Goal: Contribute content: Add original content to the website for others to see

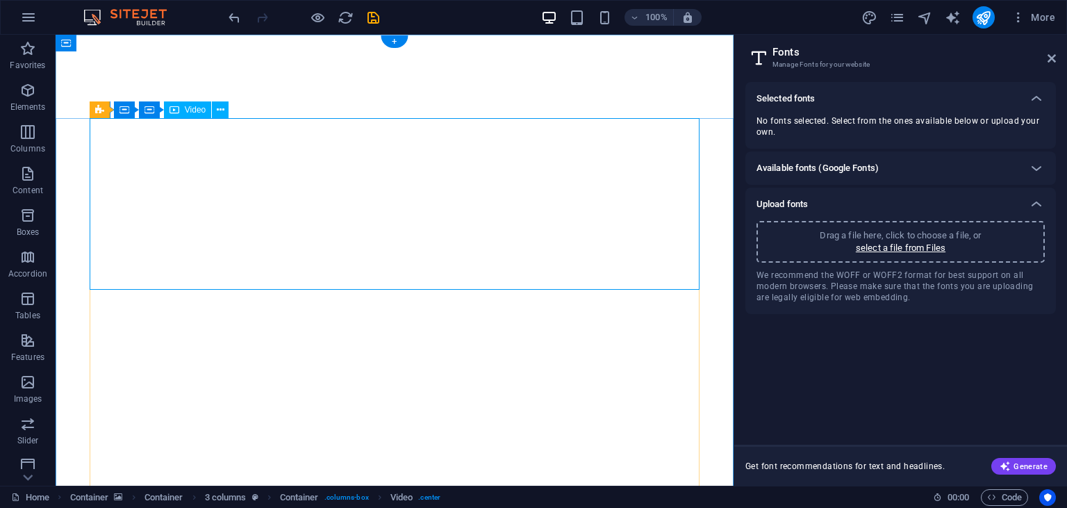
select select "popularity"
click at [188, 112] on span "Video" at bounding box center [195, 110] width 21 height 8
click at [221, 114] on icon at bounding box center [221, 110] width 8 height 15
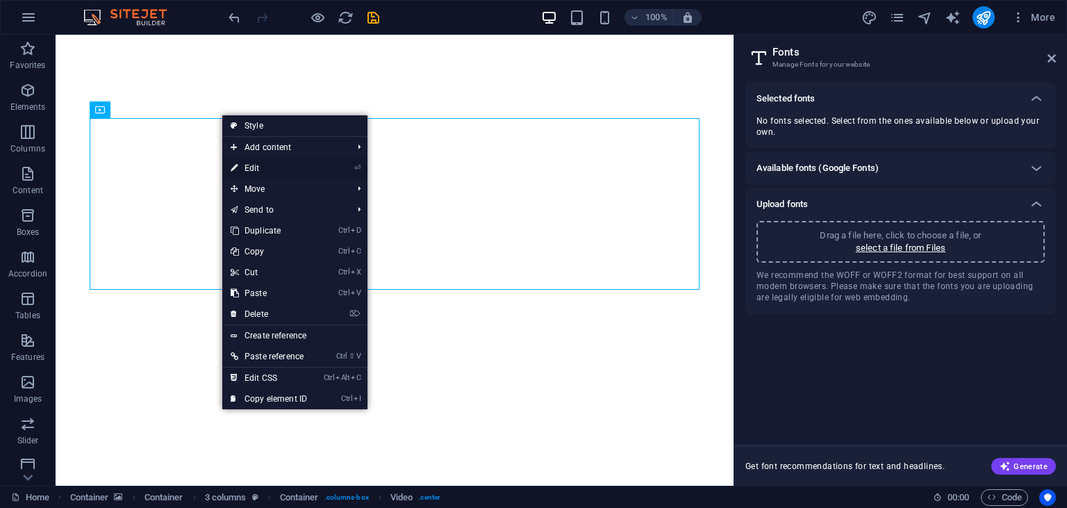
click at [250, 160] on link "⏎ Edit" at bounding box center [268, 168] width 93 height 21
select select "%"
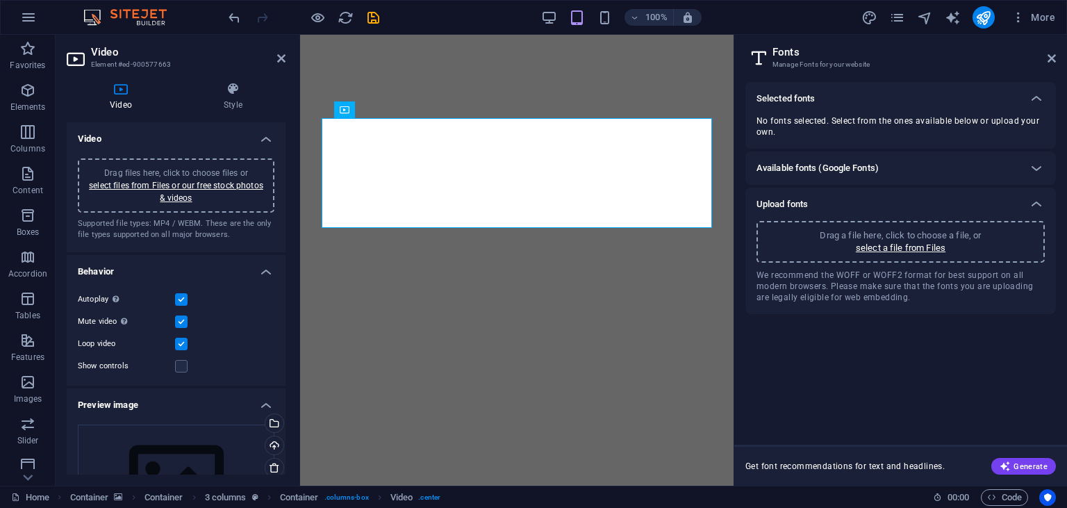
click at [185, 190] on div "Drag files here, click to choose files or select files from Files or our free s…" at bounding box center [176, 186] width 180 height 38
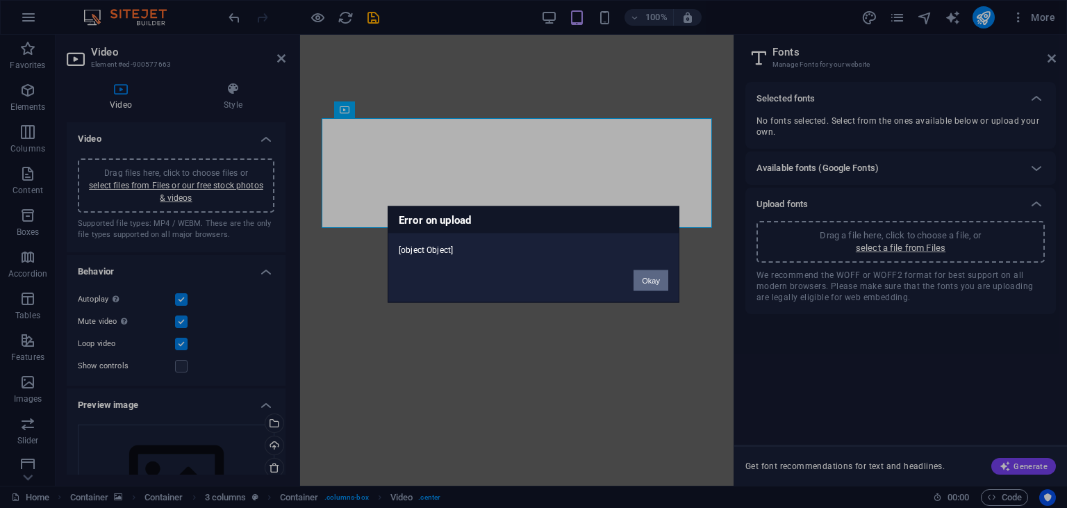
click at [656, 277] on button "Okay" at bounding box center [651, 280] width 35 height 21
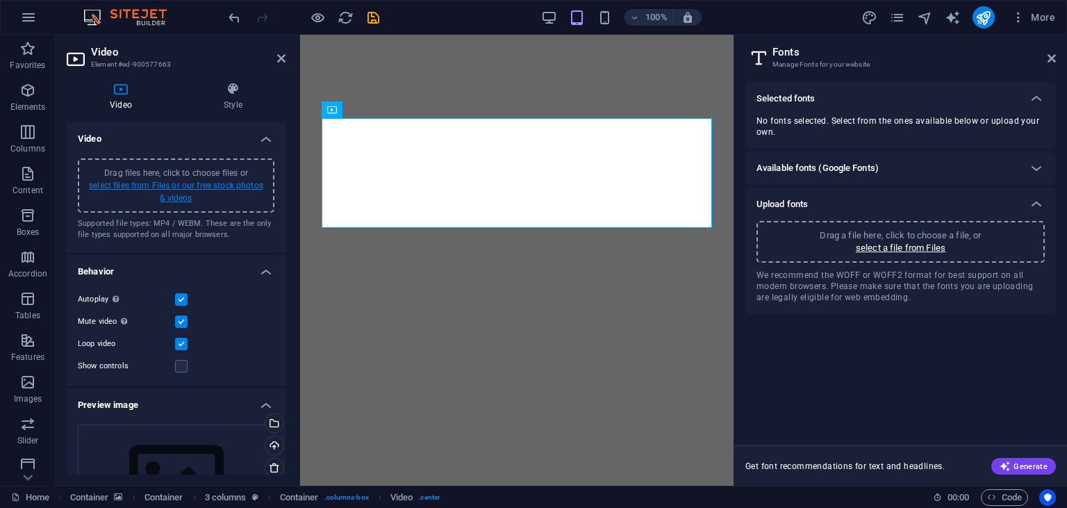
click at [201, 182] on link "select files from Files or our free stock photos & videos" at bounding box center [176, 192] width 174 height 22
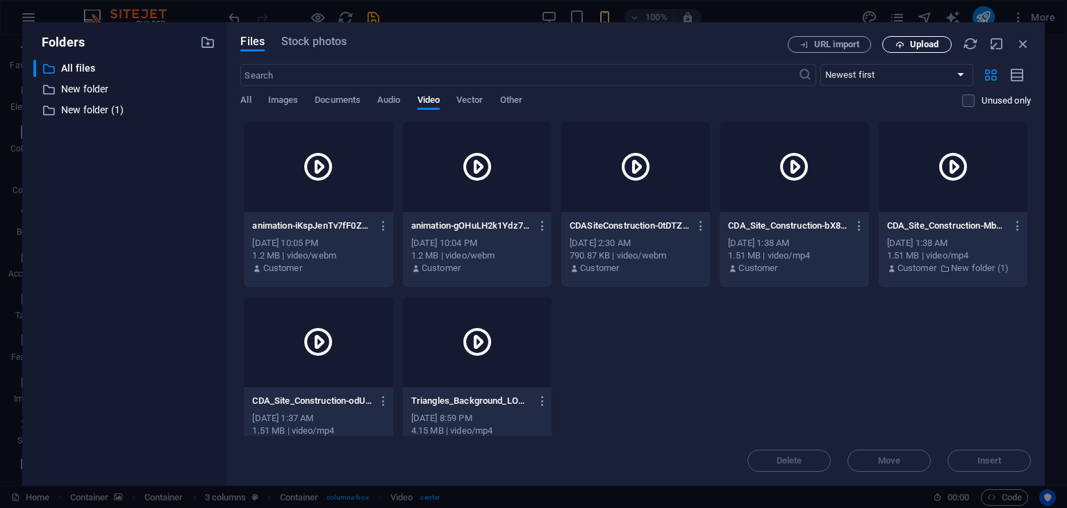
click at [907, 51] on button "Upload" at bounding box center [916, 44] width 69 height 17
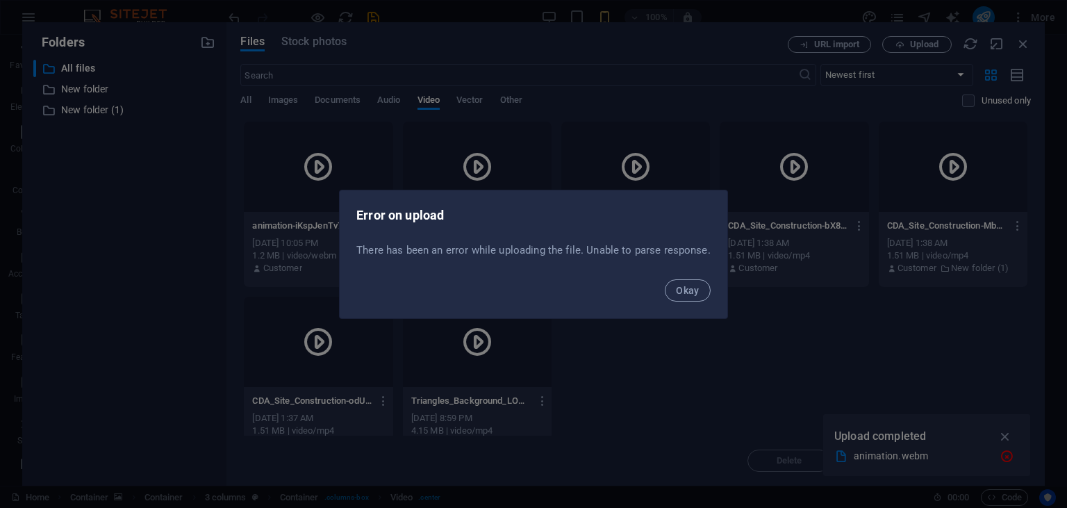
drag, startPoint x: 712, startPoint y: 251, endPoint x: 340, endPoint y: 204, distance: 374.7
click at [340, 238] on div "There has been an error while uploading the file. Unable to parse response ." at bounding box center [534, 254] width 388 height 33
copy div "Error on upload There has been an error while uploading the file. Unable to par…"
click at [673, 282] on button "Okay" at bounding box center [688, 290] width 46 height 22
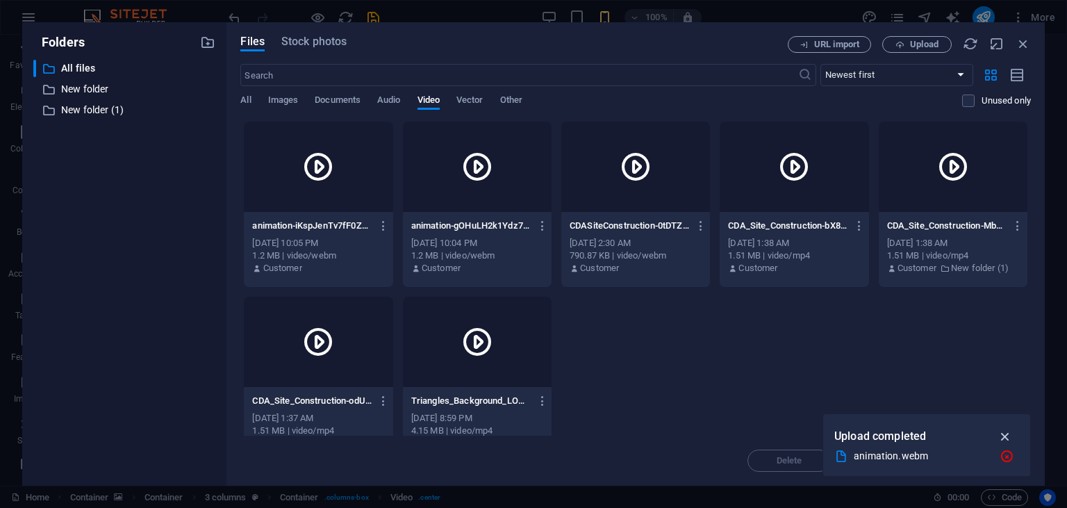
click at [1010, 437] on icon "button" at bounding box center [1006, 436] width 16 height 15
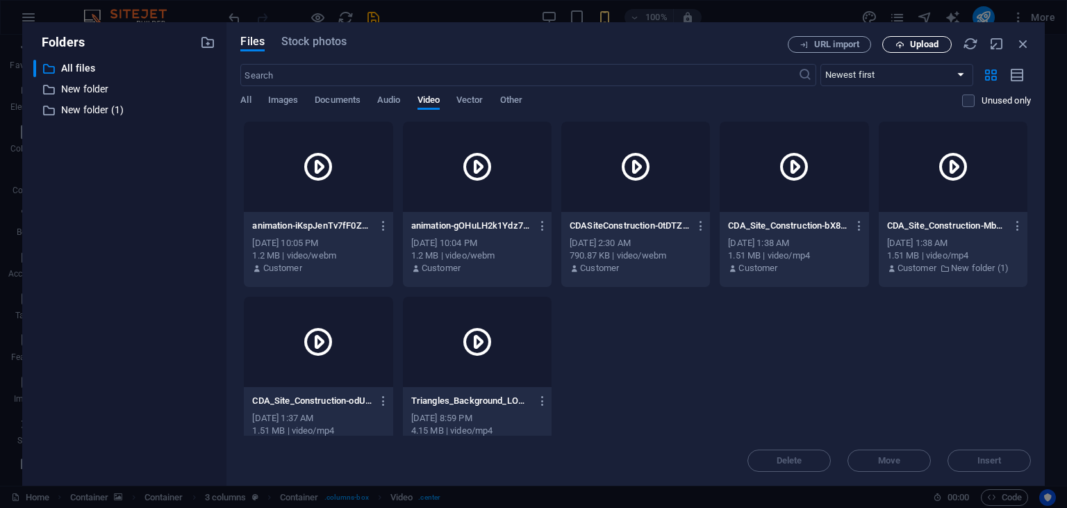
click at [923, 47] on span "Upload" at bounding box center [924, 44] width 28 height 8
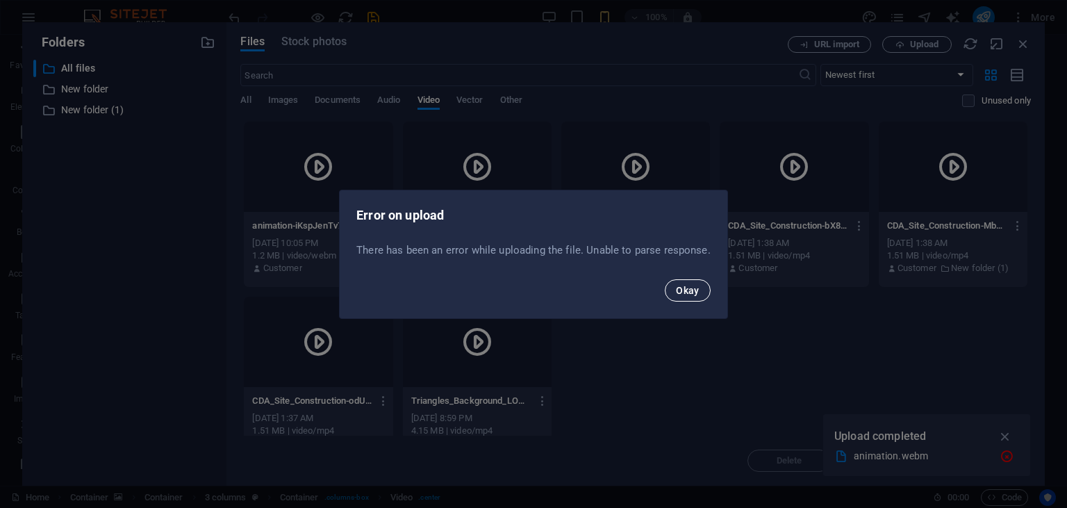
click at [693, 294] on span "Okay" at bounding box center [688, 290] width 24 height 11
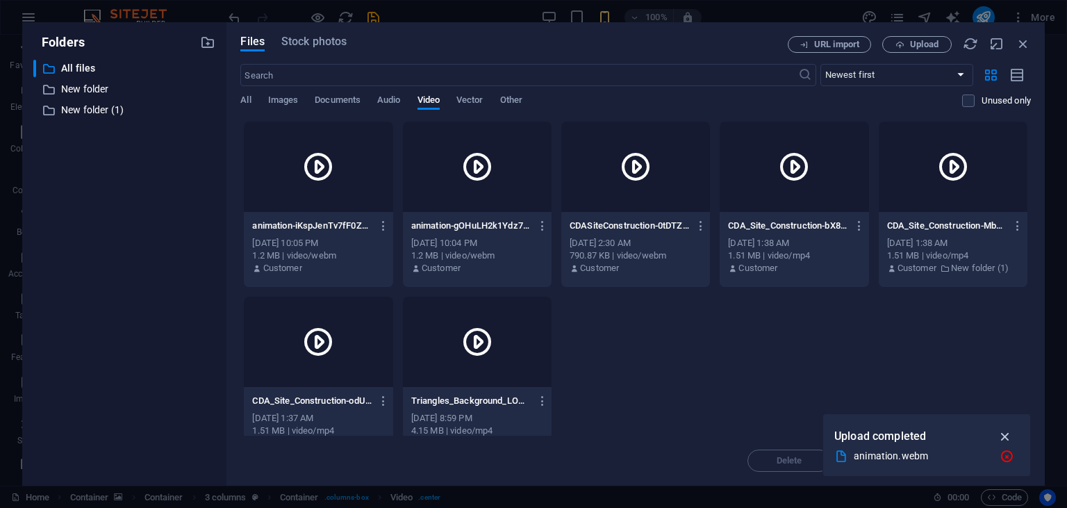
click at [1012, 438] on icon "button" at bounding box center [1006, 436] width 16 height 15
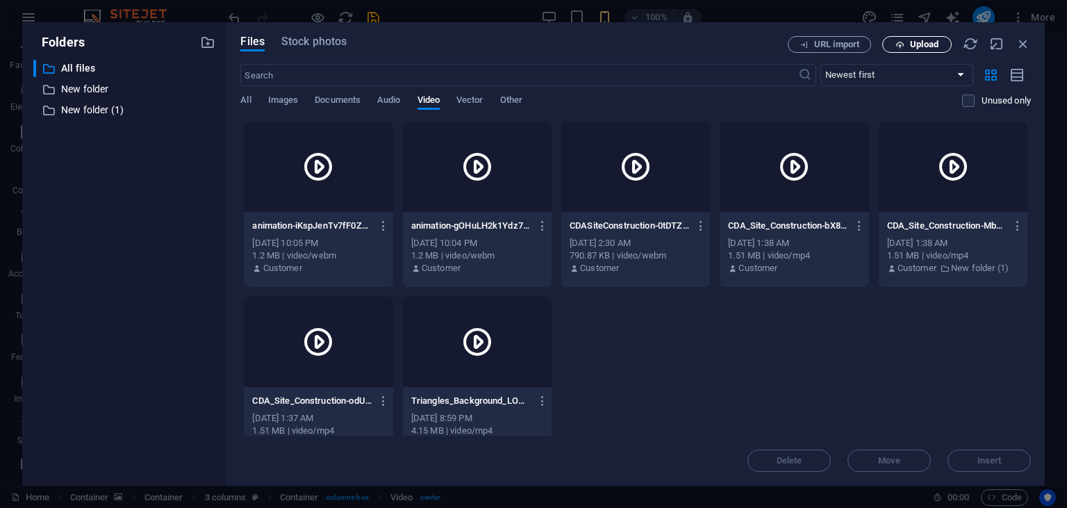
click at [927, 40] on span "Upload" at bounding box center [924, 44] width 28 height 8
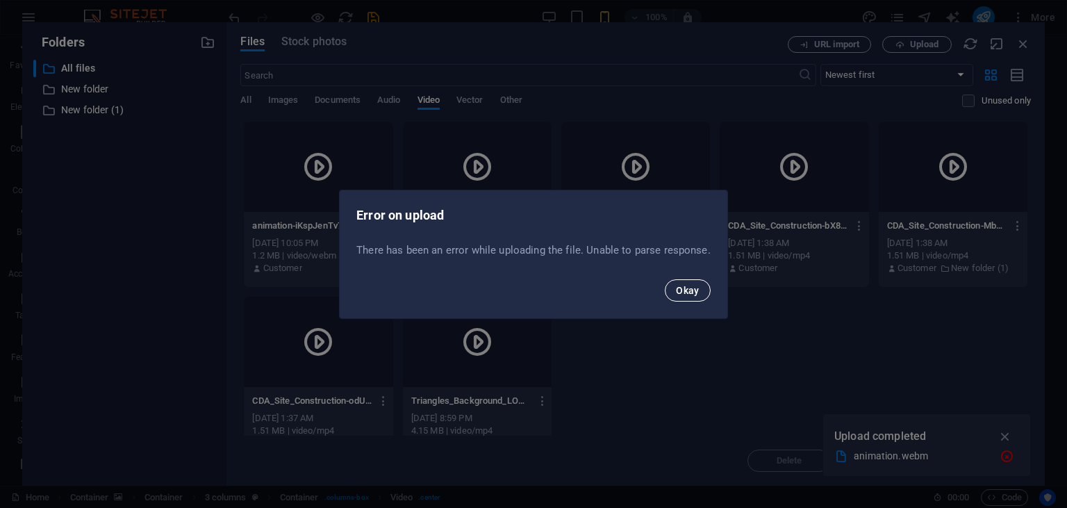
click at [669, 282] on button "Okay" at bounding box center [688, 290] width 46 height 22
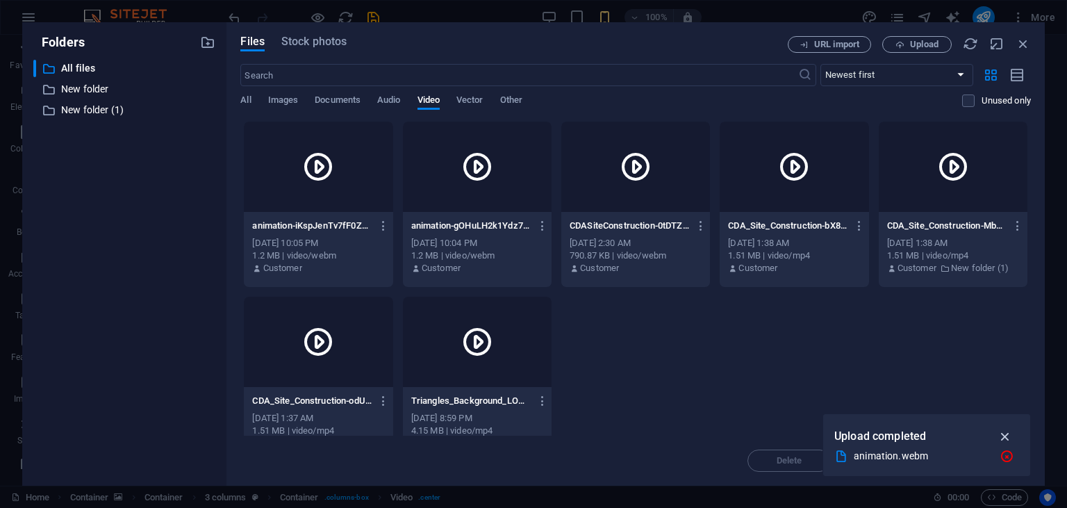
click at [1012, 434] on icon "button" at bounding box center [1006, 436] width 16 height 15
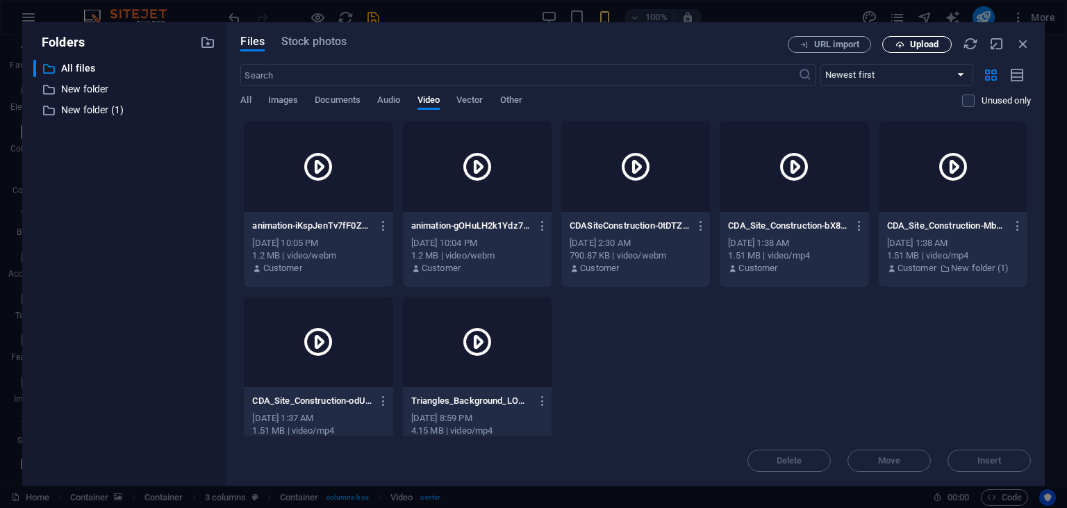
click at [921, 47] on span "Upload" at bounding box center [924, 44] width 28 height 8
click at [69, 106] on p "New folder (1)" at bounding box center [125, 110] width 129 height 16
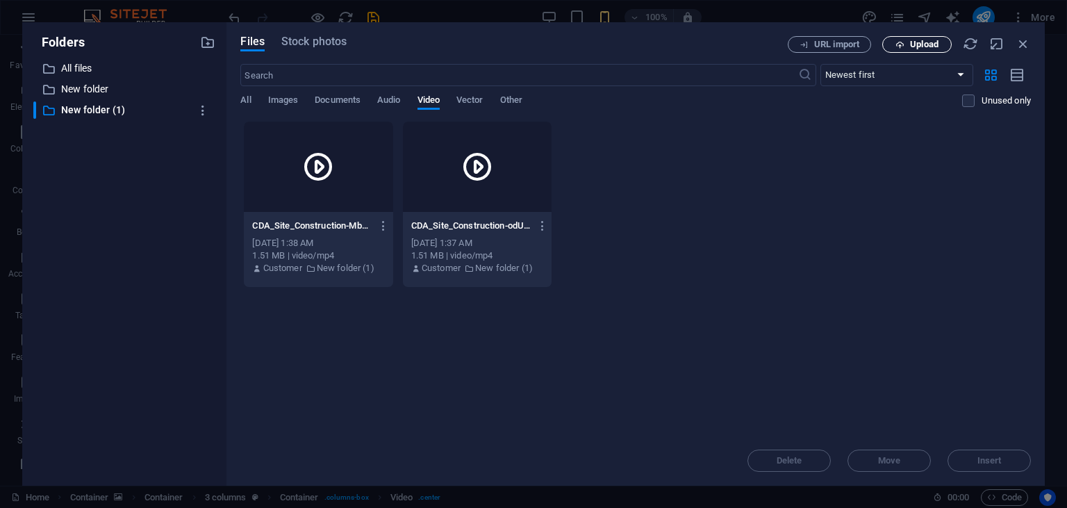
click at [920, 39] on button "Upload" at bounding box center [916, 44] width 69 height 17
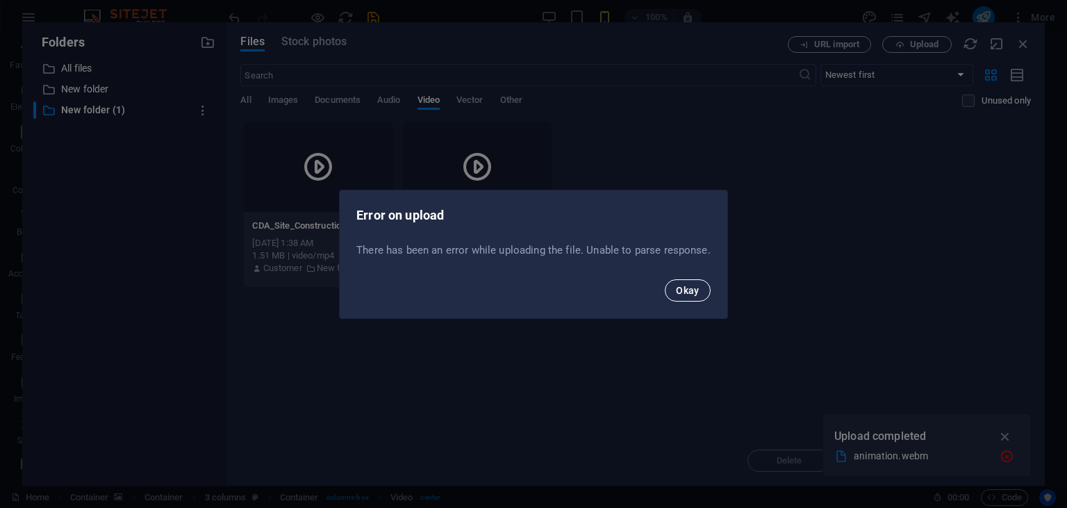
click at [682, 296] on button "Okay" at bounding box center [688, 290] width 46 height 22
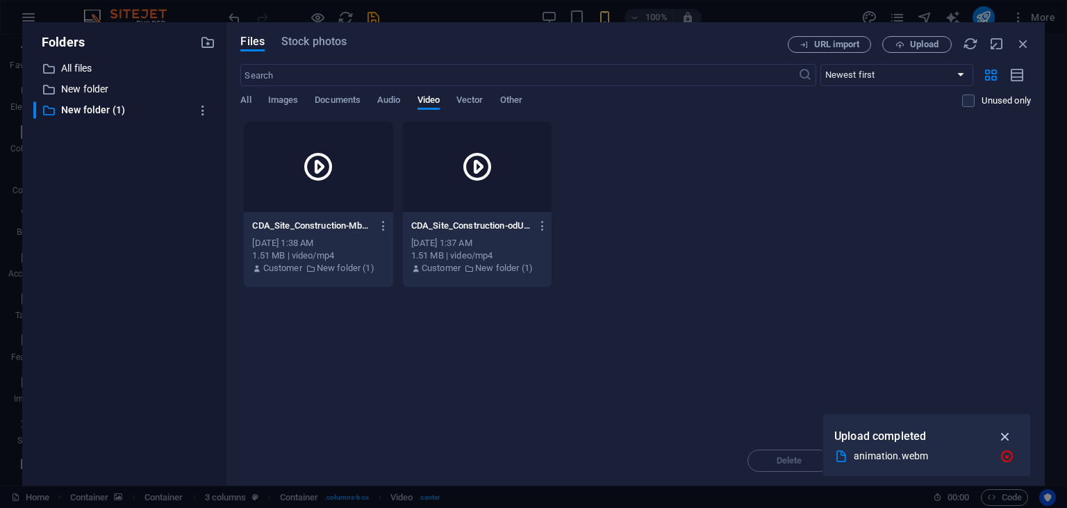
click at [1003, 431] on icon "button" at bounding box center [1006, 436] width 16 height 15
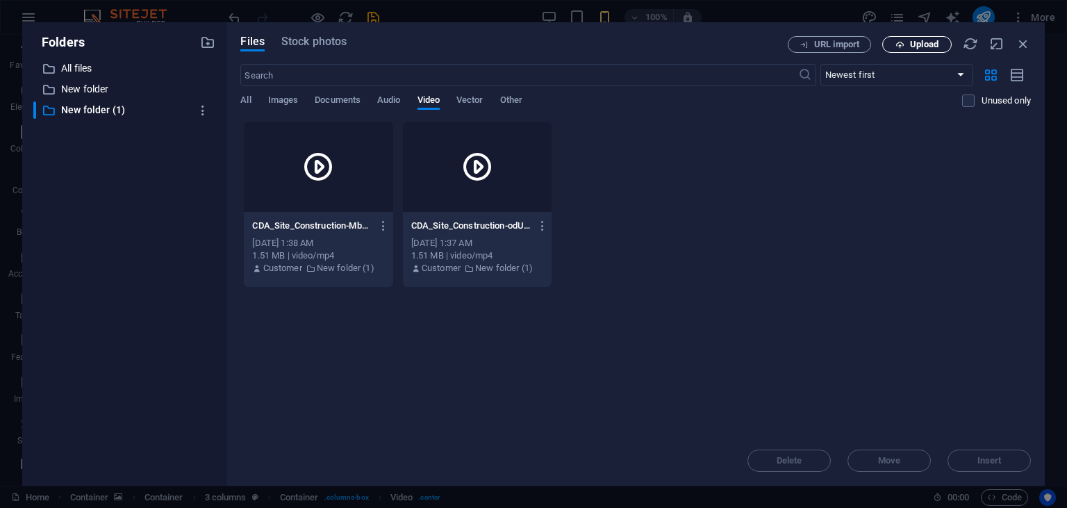
click at [925, 41] on span "Upload" at bounding box center [924, 44] width 28 height 8
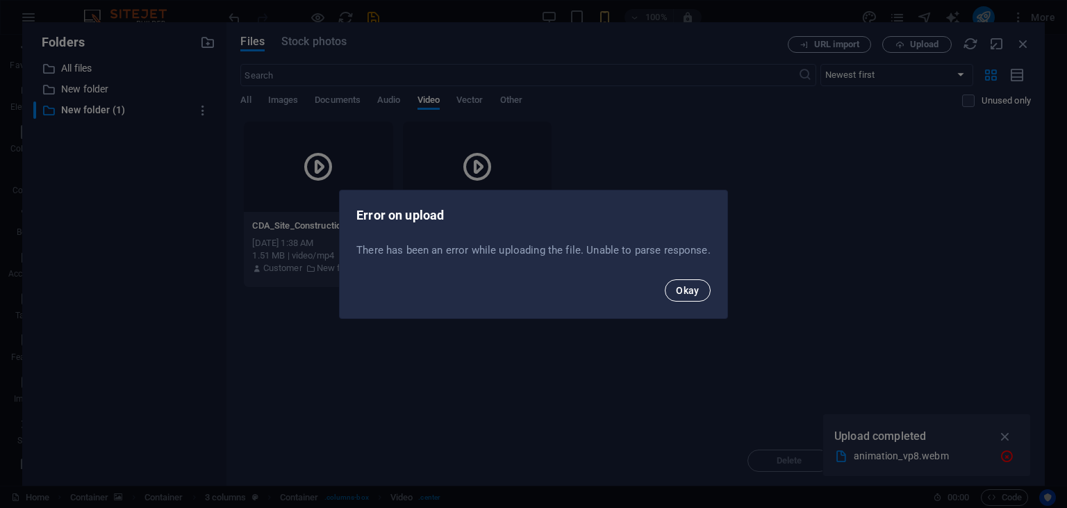
drag, startPoint x: 691, startPoint y: 302, endPoint x: 702, endPoint y: 287, distance: 17.9
click at [702, 287] on div "Okay" at bounding box center [534, 294] width 388 height 47
click at [702, 287] on button "Okay" at bounding box center [688, 290] width 46 height 22
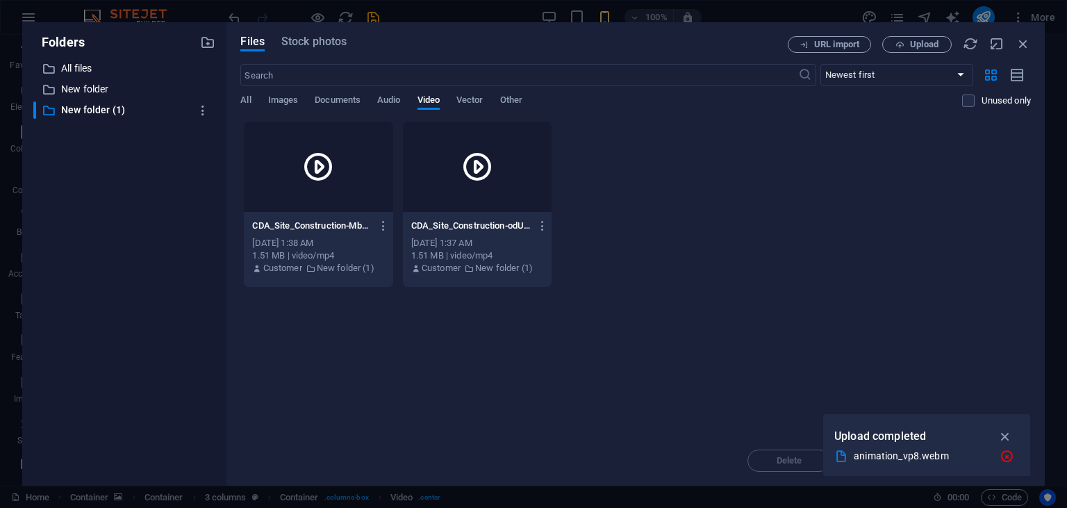
drag, startPoint x: 285, startPoint y: 470, endPoint x: 229, endPoint y: 249, distance: 227.3
click at [229, 249] on div "Files Stock photos URL import Upload ​ Newest first Oldest first Name (A-Z) Nam…" at bounding box center [635, 253] width 818 height 463
click at [1005, 436] on icon "button" at bounding box center [1006, 436] width 16 height 15
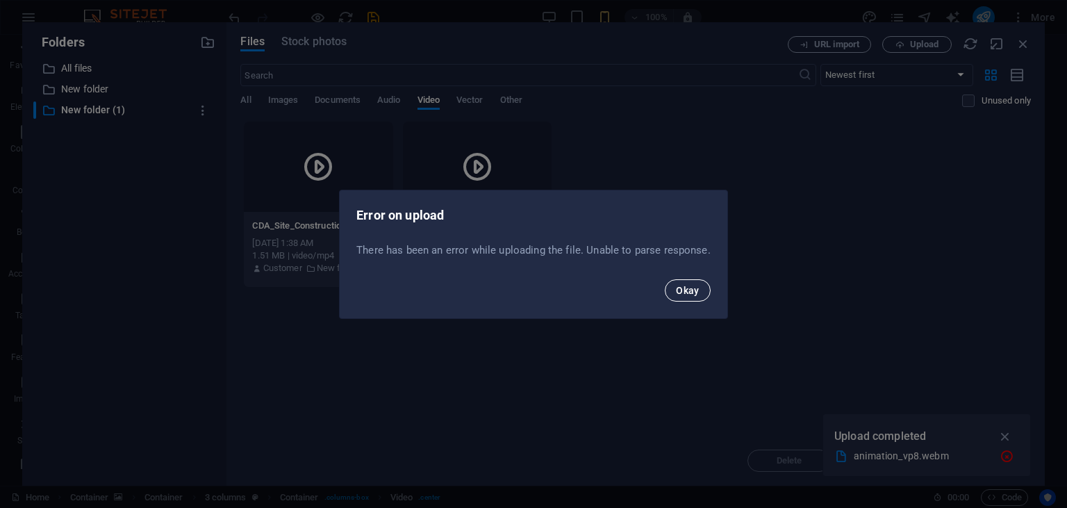
click at [691, 294] on span "Okay" at bounding box center [688, 290] width 24 height 11
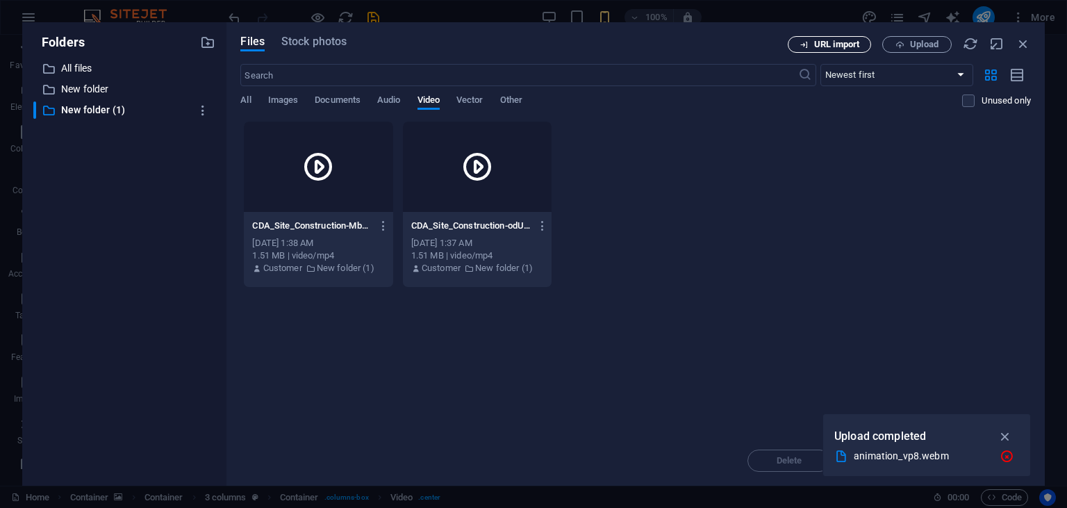
click at [823, 46] on span "URL import" at bounding box center [836, 44] width 45 height 8
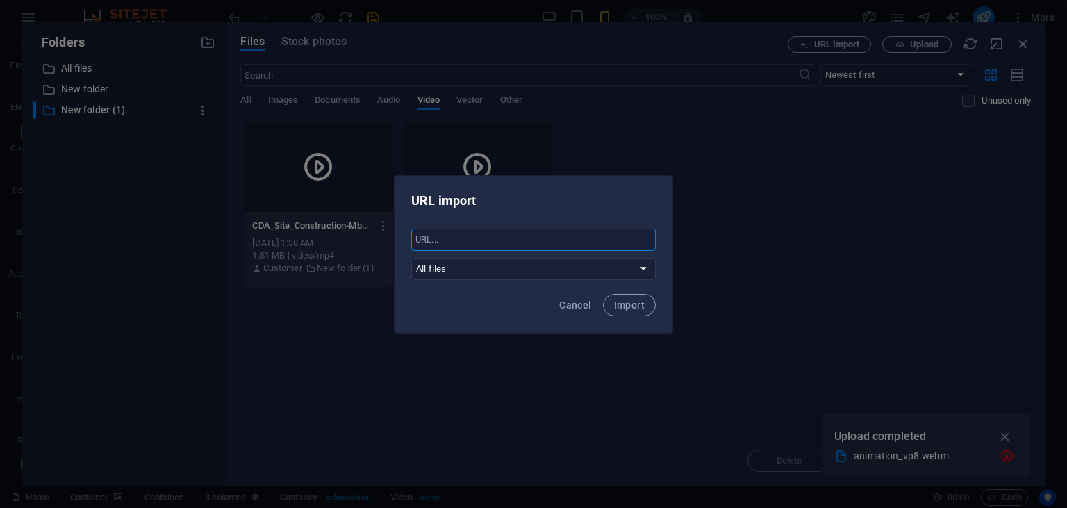
click at [452, 229] on input "text" at bounding box center [533, 240] width 245 height 22
paste input "[URL][DOMAIN_NAME]"
type input "[URL][DOMAIN_NAME]"
click at [411, 258] on select "All files New folder New folder (1)" at bounding box center [533, 269] width 245 height 22
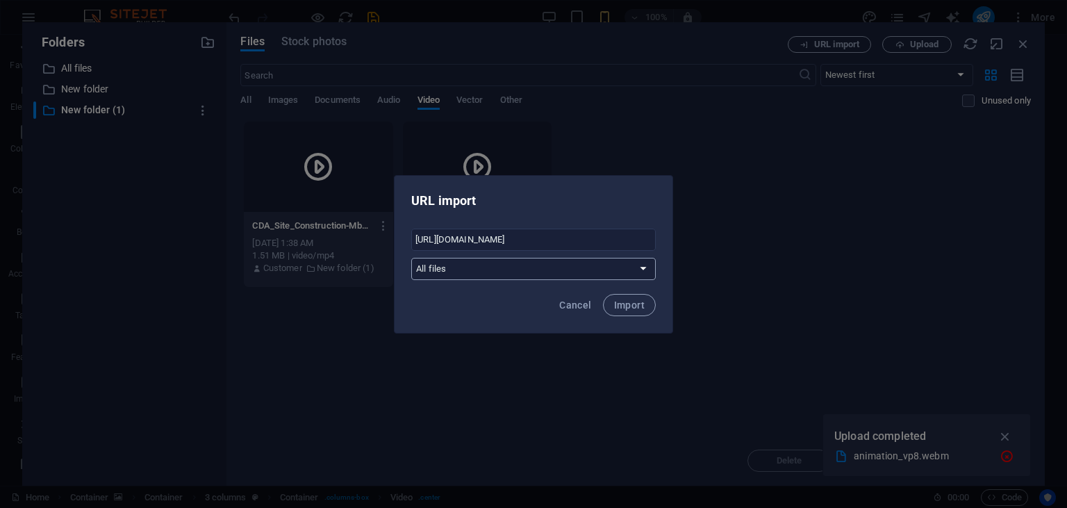
click at [522, 272] on select "All files New folder New folder (1)" at bounding box center [533, 269] width 245 height 22
click at [640, 304] on span "Import" at bounding box center [629, 304] width 31 height 11
select select "New folder (1)"
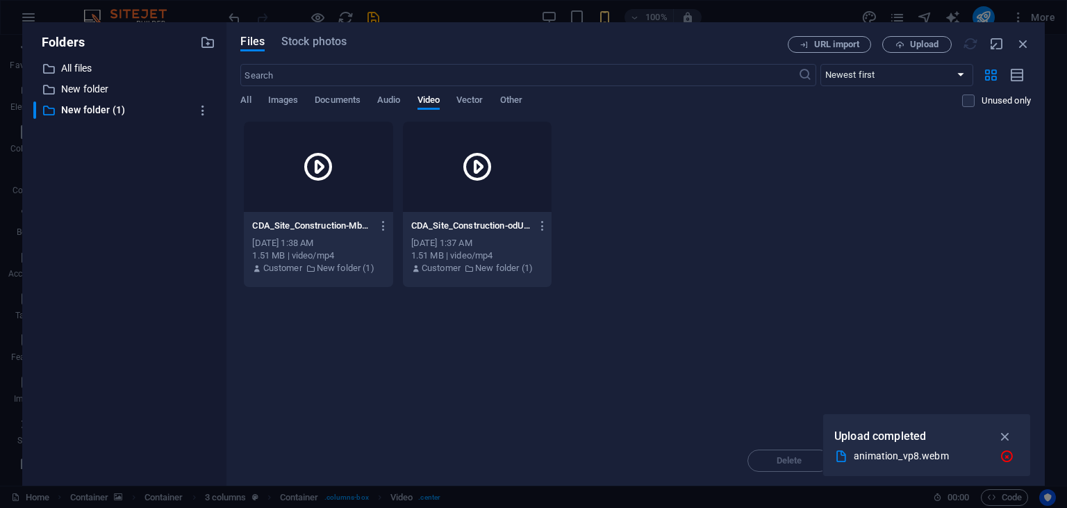
scroll to position [0, 0]
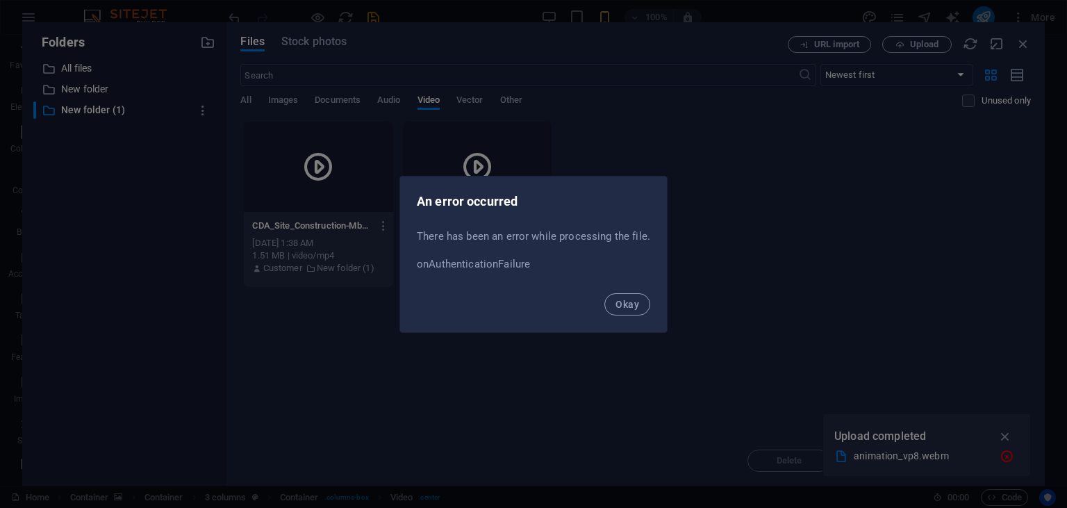
click at [640, 304] on button "Okay" at bounding box center [627, 304] width 46 height 22
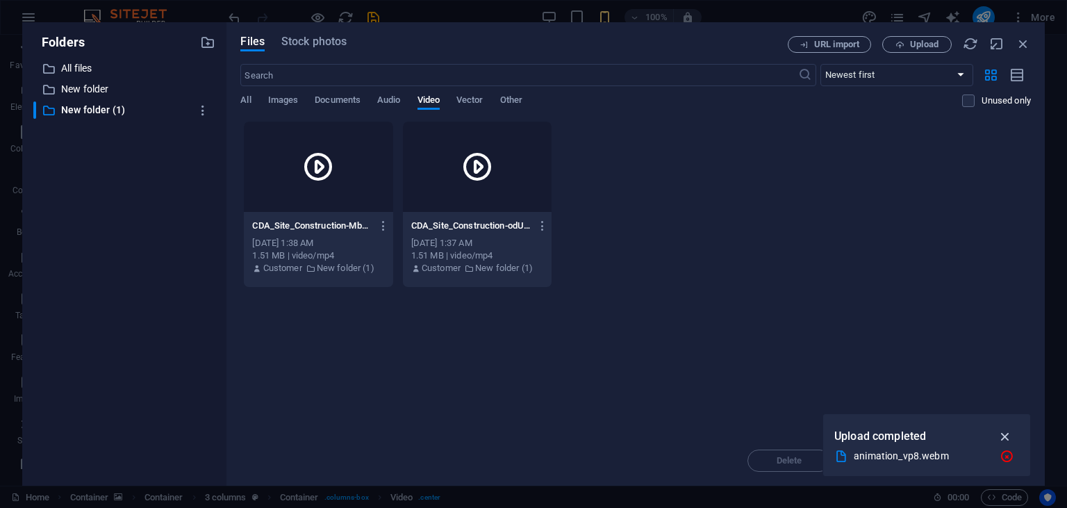
click at [1007, 430] on icon "button" at bounding box center [1006, 436] width 16 height 15
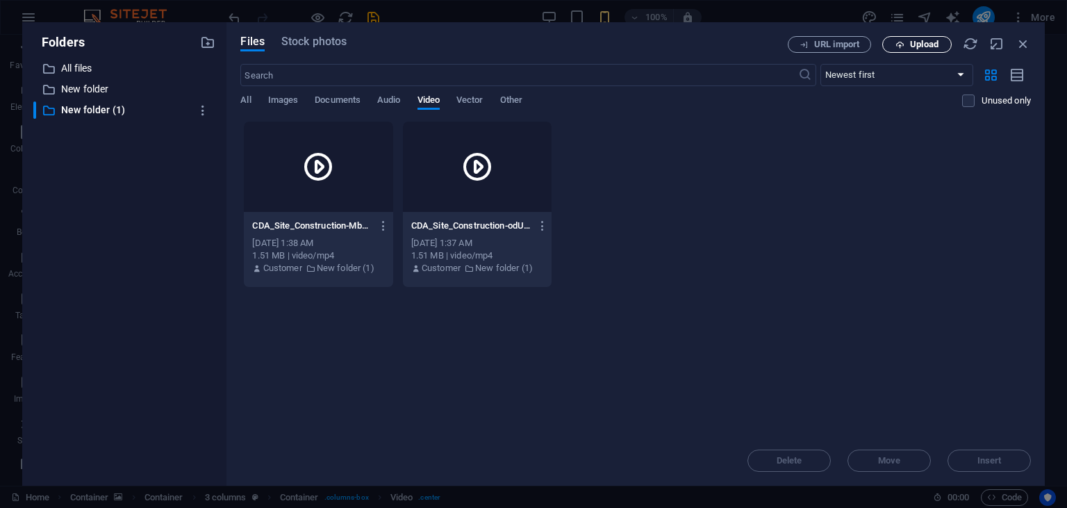
click at [928, 38] on button "Upload" at bounding box center [916, 44] width 69 height 17
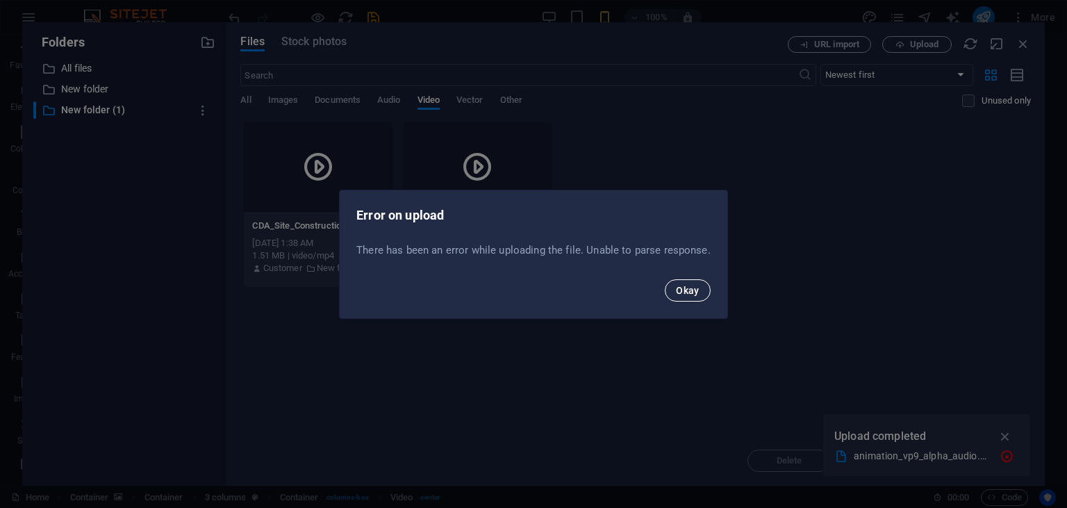
click at [688, 290] on span "Okay" at bounding box center [688, 290] width 24 height 11
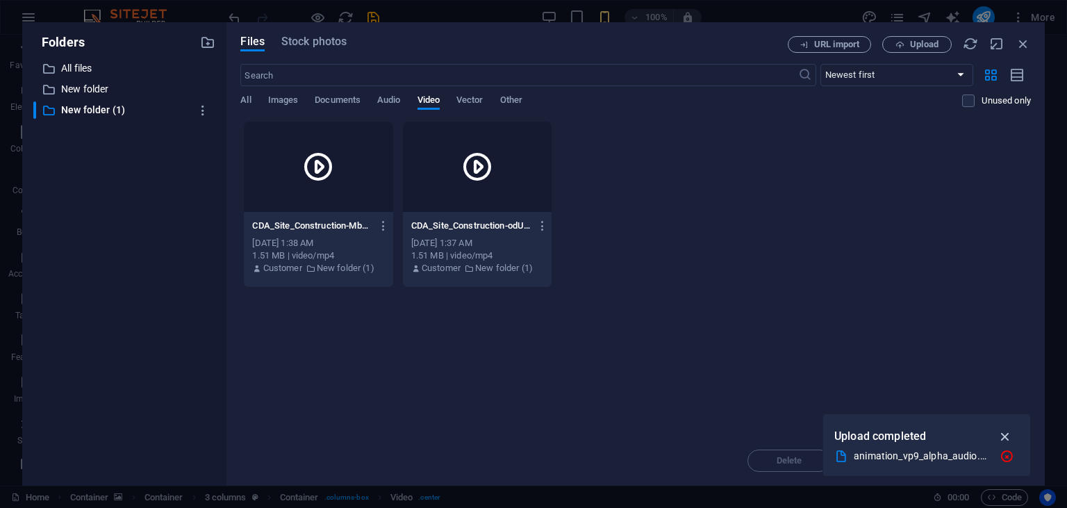
click at [1013, 429] on icon "button" at bounding box center [1006, 436] width 16 height 15
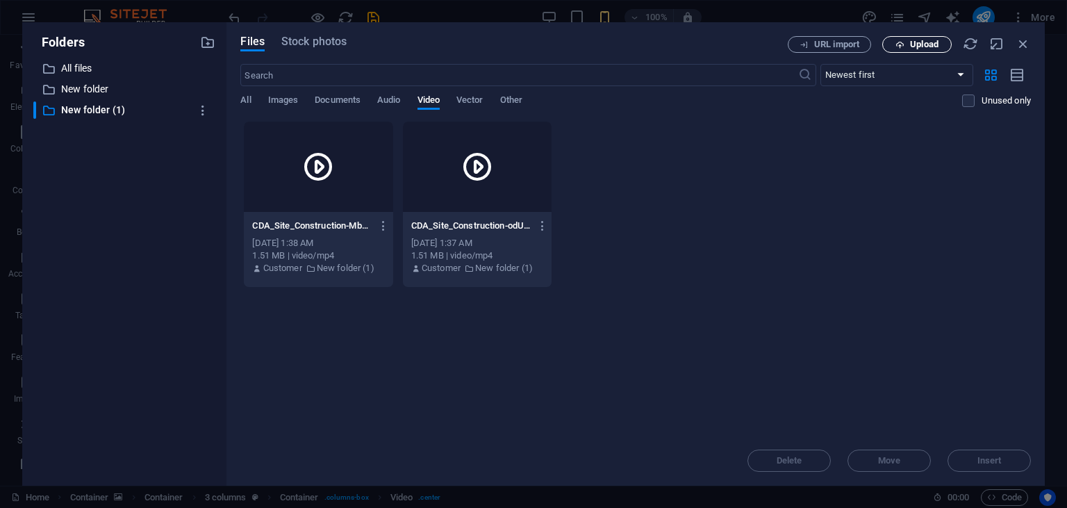
click at [932, 44] on span "Upload" at bounding box center [924, 44] width 28 height 8
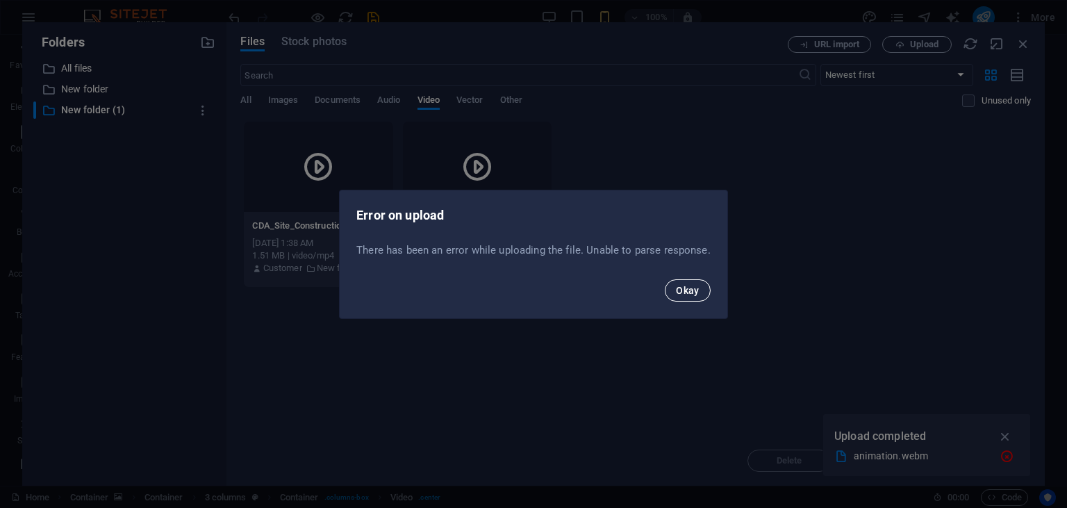
click at [690, 282] on button "Okay" at bounding box center [688, 290] width 46 height 22
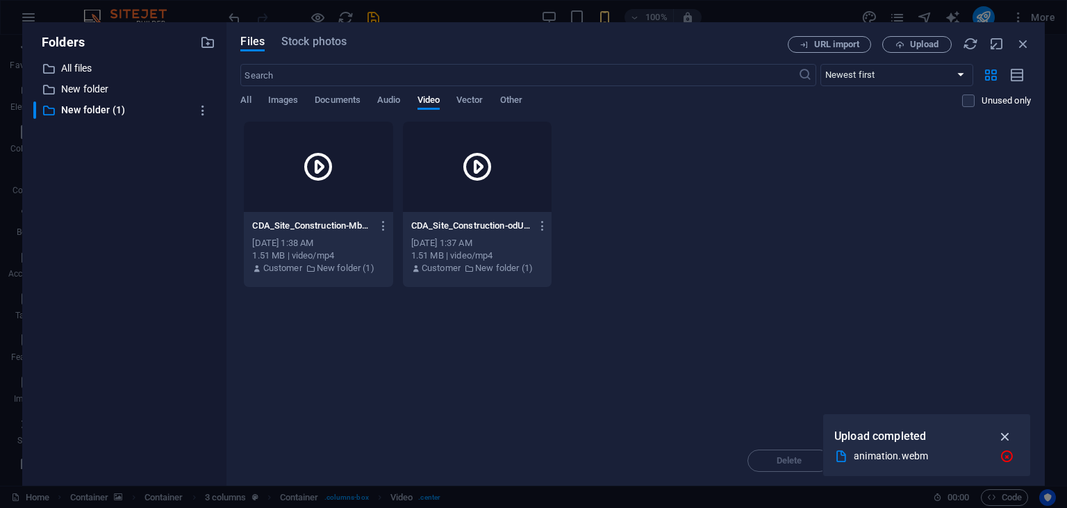
click at [1000, 429] on button "button" at bounding box center [1005, 436] width 27 height 22
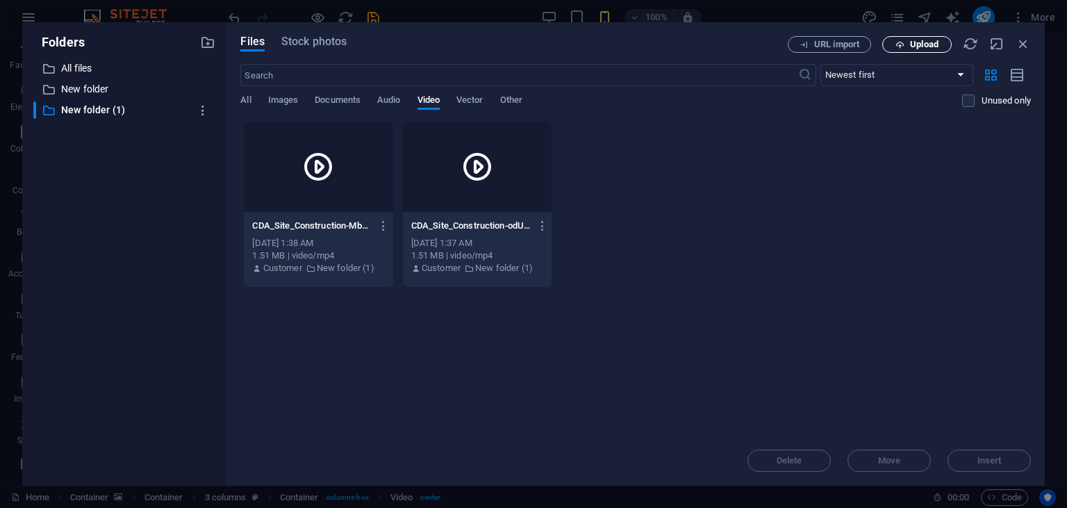
click at [921, 49] on span "Upload" at bounding box center [924, 44] width 28 height 8
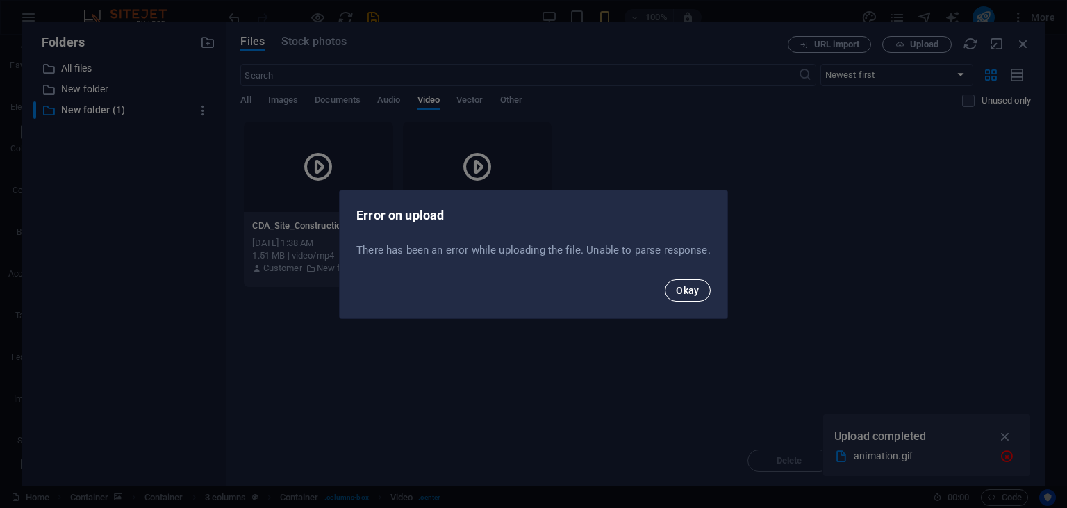
click at [699, 288] on button "Okay" at bounding box center [688, 290] width 46 height 22
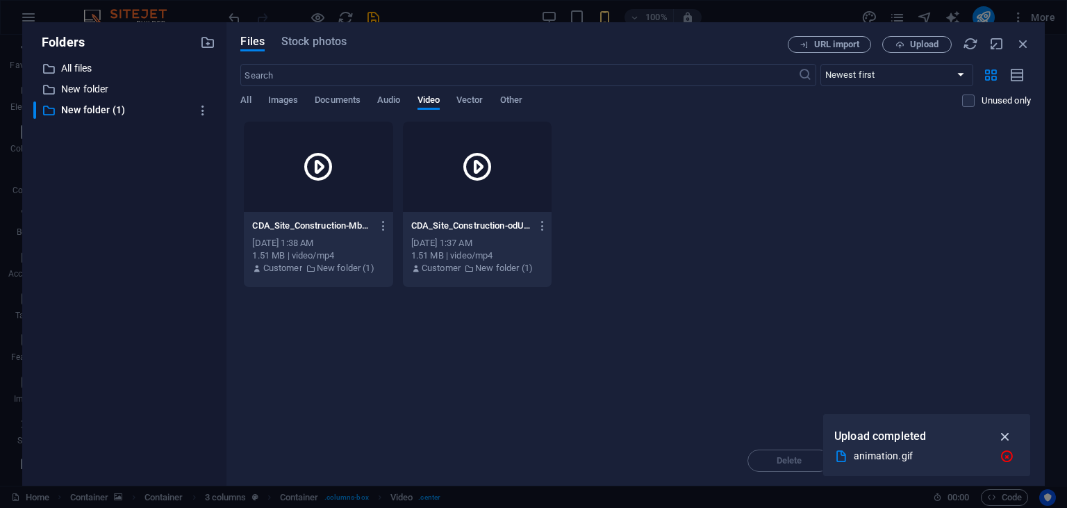
click at [1003, 427] on button "button" at bounding box center [1005, 436] width 27 height 22
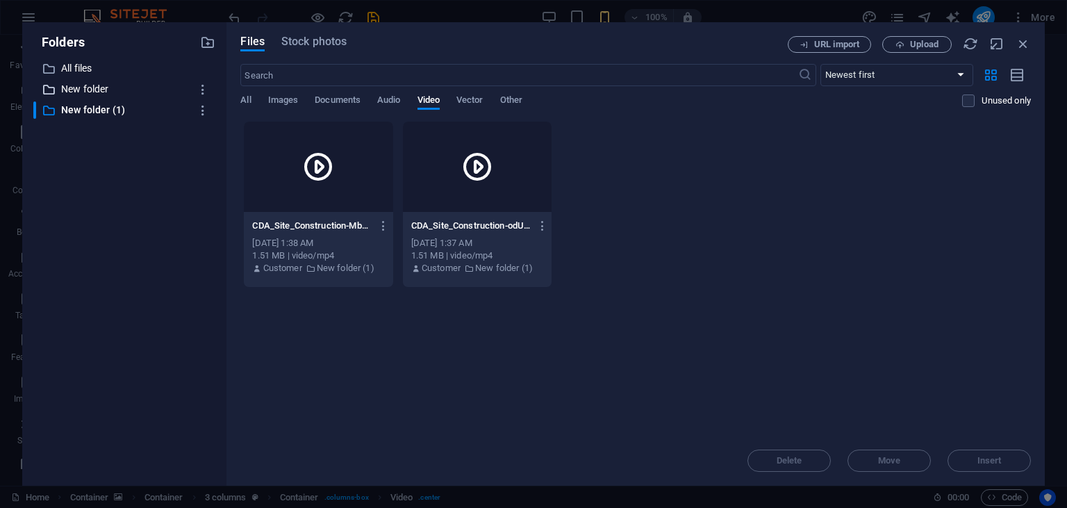
click at [97, 85] on p "New folder" at bounding box center [125, 89] width 129 height 16
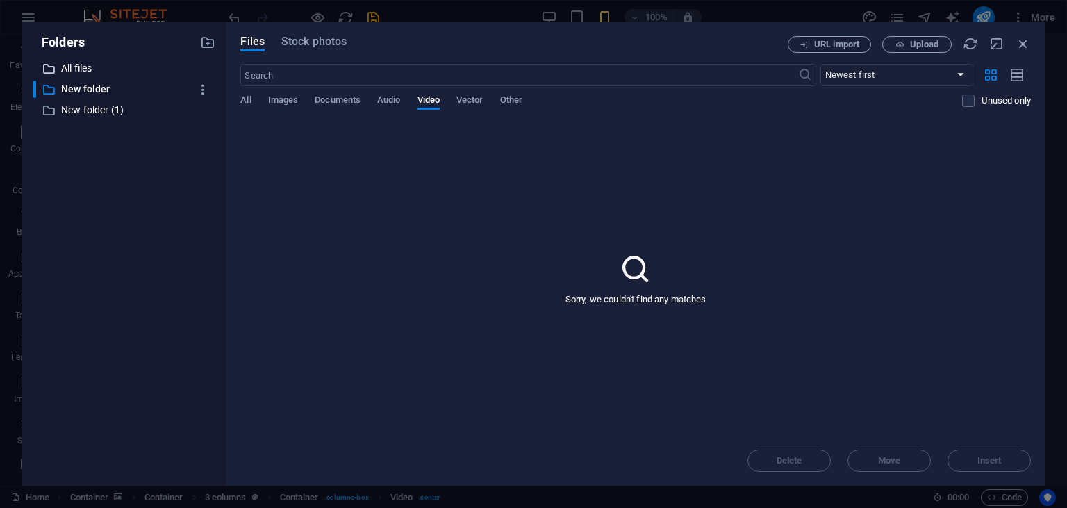
click at [90, 69] on p "All files" at bounding box center [125, 68] width 129 height 16
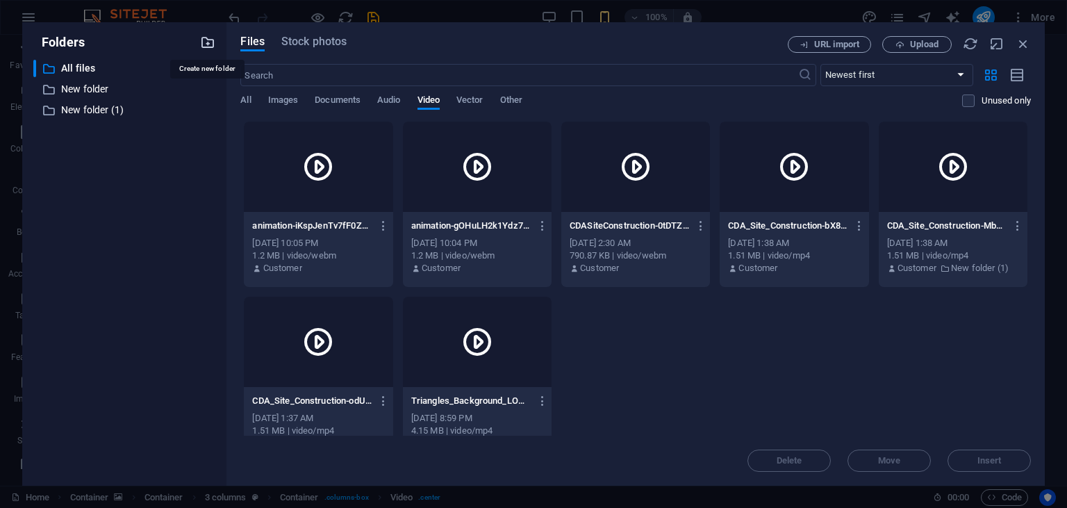
click at [206, 47] on icon "button" at bounding box center [207, 42] width 15 height 15
click at [97, 107] on p "New folder (1)" at bounding box center [125, 110] width 129 height 16
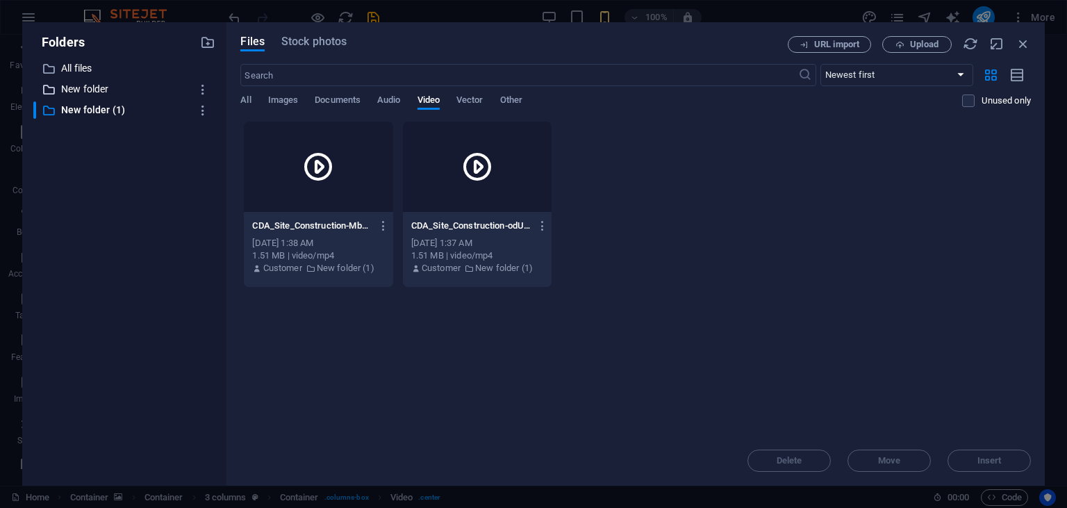
drag, startPoint x: 101, startPoint y: 99, endPoint x: 113, endPoint y: 85, distance: 17.3
click at [113, 85] on div "​ All files All files ​ New folder New folder ​ New folder (1) New folder (1)" at bounding box center [124, 267] width 182 height 415
click at [113, 85] on p "New folder" at bounding box center [125, 89] width 129 height 16
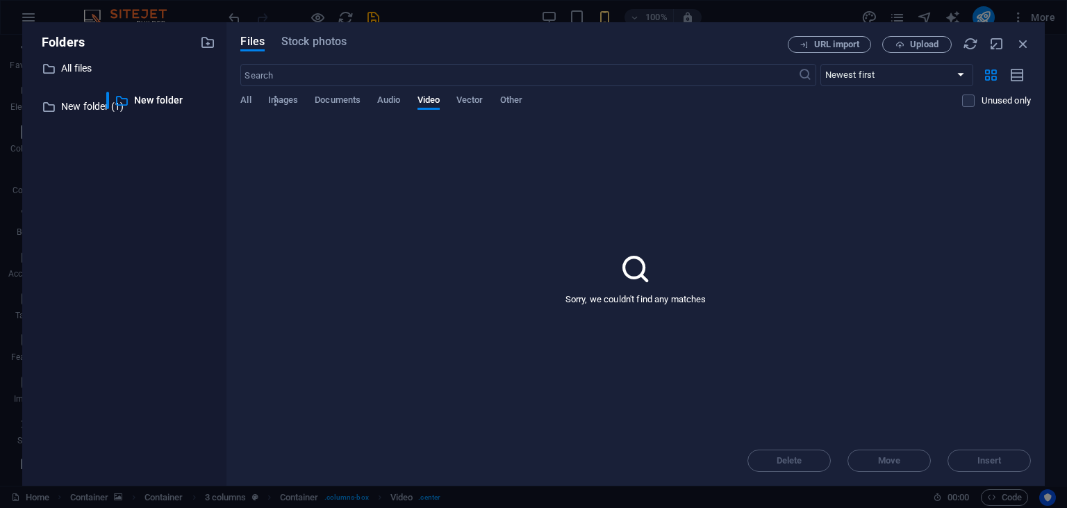
drag, startPoint x: 101, startPoint y: 82, endPoint x: 172, endPoint y: 87, distance: 71.0
click at [172, 87] on div "​ All files All files ​ New folder New folder ​ New folder (1) New folder (1)" at bounding box center [124, 267] width 182 height 415
click at [928, 38] on button "Upload" at bounding box center [916, 44] width 69 height 17
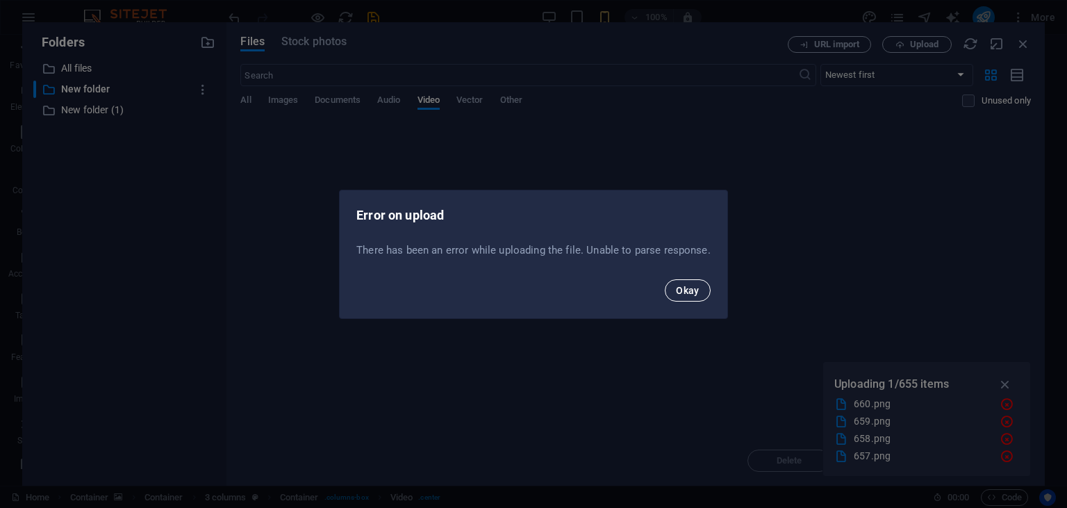
click at [688, 292] on span "Okay" at bounding box center [688, 290] width 24 height 11
click at [679, 285] on span "Okay" at bounding box center [688, 290] width 24 height 11
click at [679, 285] on div "Error on upload There has been an error while uploading the file. Unable to par…" at bounding box center [533, 254] width 1067 height 508
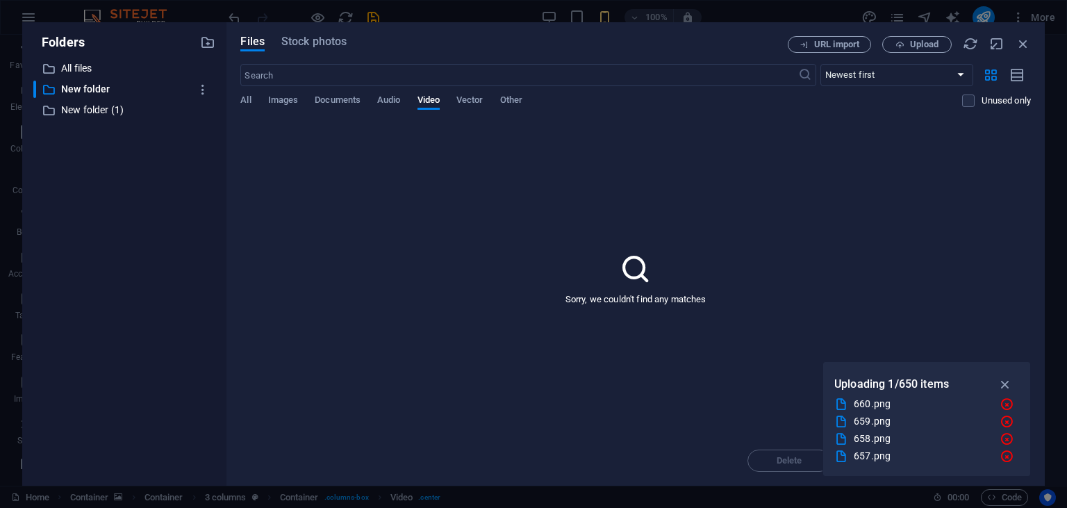
click at [679, 285] on div "Sorry, we couldn't find any matches" at bounding box center [635, 278] width 791 height 315
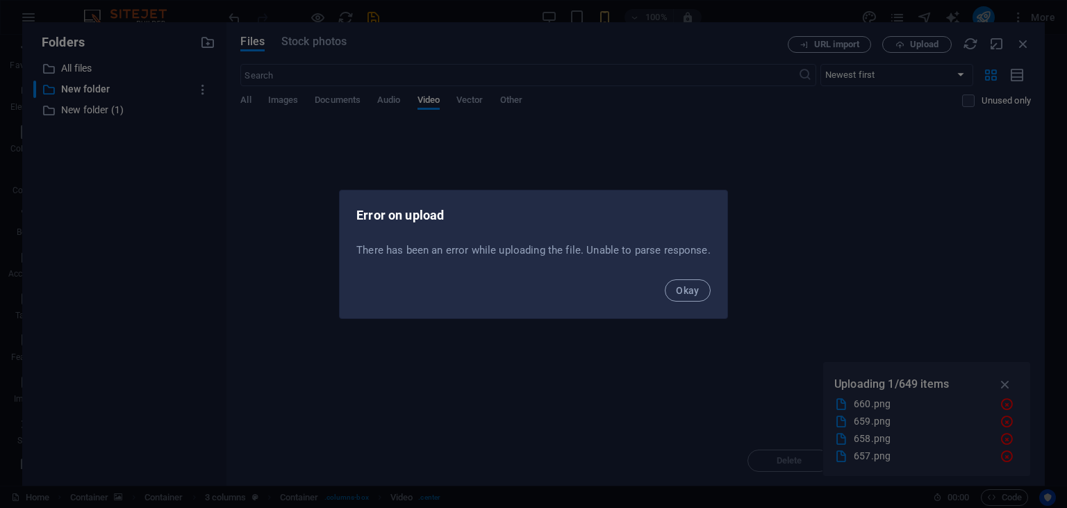
click at [679, 285] on span "Okay" at bounding box center [688, 290] width 24 height 11
click at [679, 285] on div "Error on upload There has been an error while uploading the file. Unable to par…" at bounding box center [533, 254] width 1067 height 508
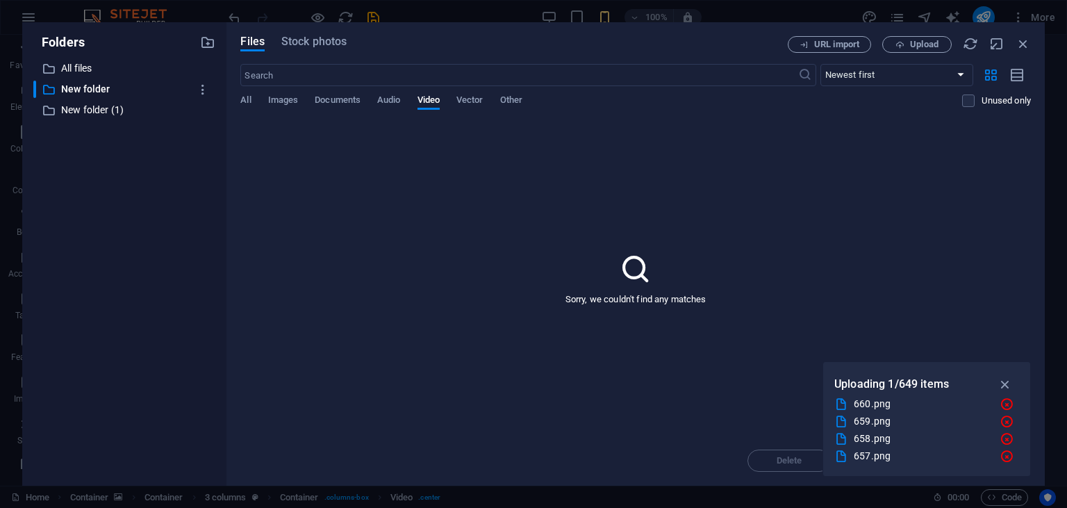
click at [679, 285] on div "Error on upload There has been an error while uploading the file. . Okay" at bounding box center [533, 254] width 1067 height 508
